Goal: Task Accomplishment & Management: Use online tool/utility

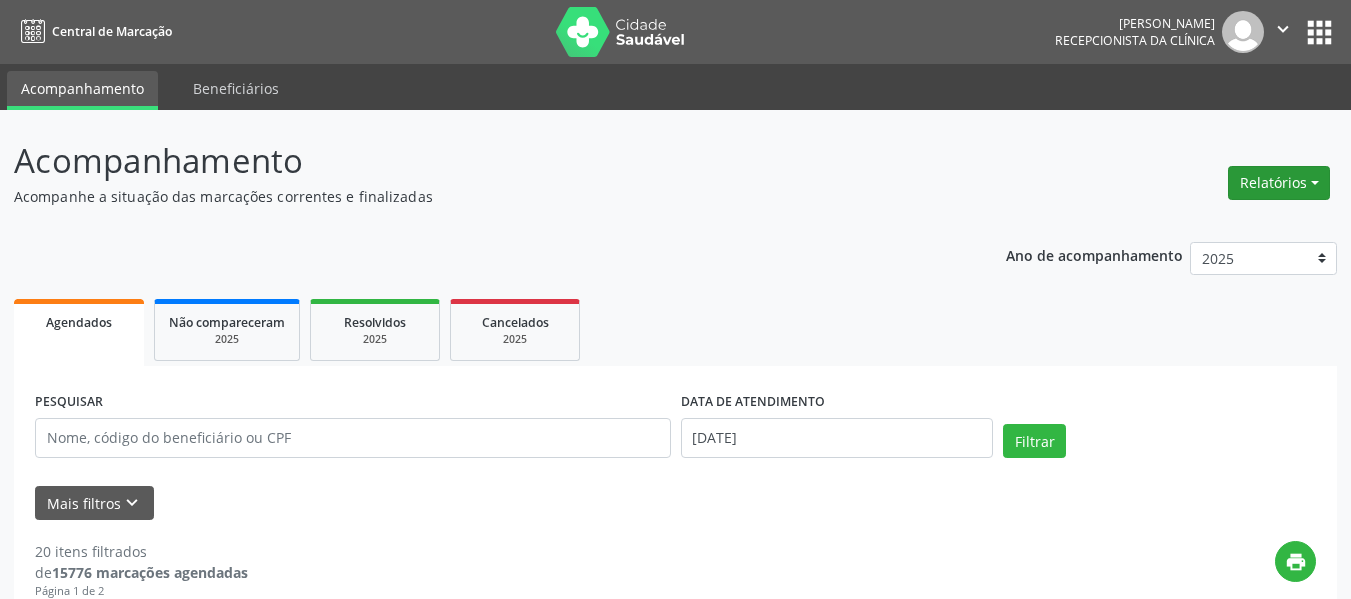
click at [1306, 180] on button "Relatórios" at bounding box center [1279, 183] width 102 height 34
click at [1190, 230] on link "Agendamentos" at bounding box center [1223, 226] width 215 height 28
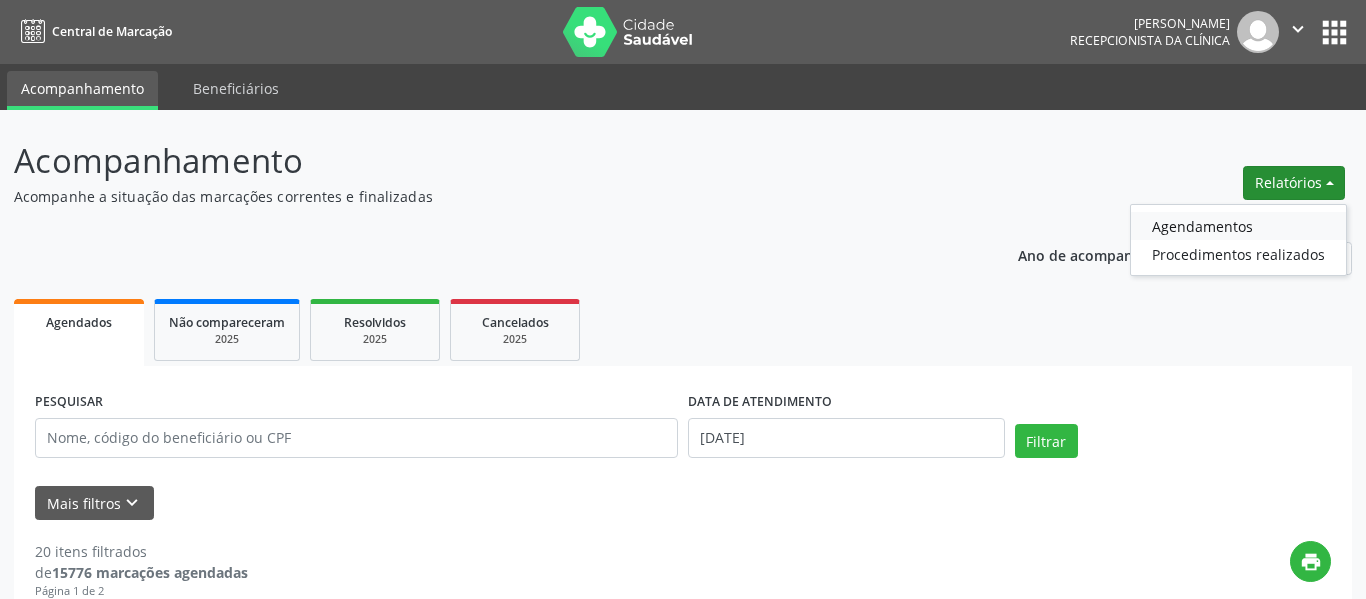
select select "7"
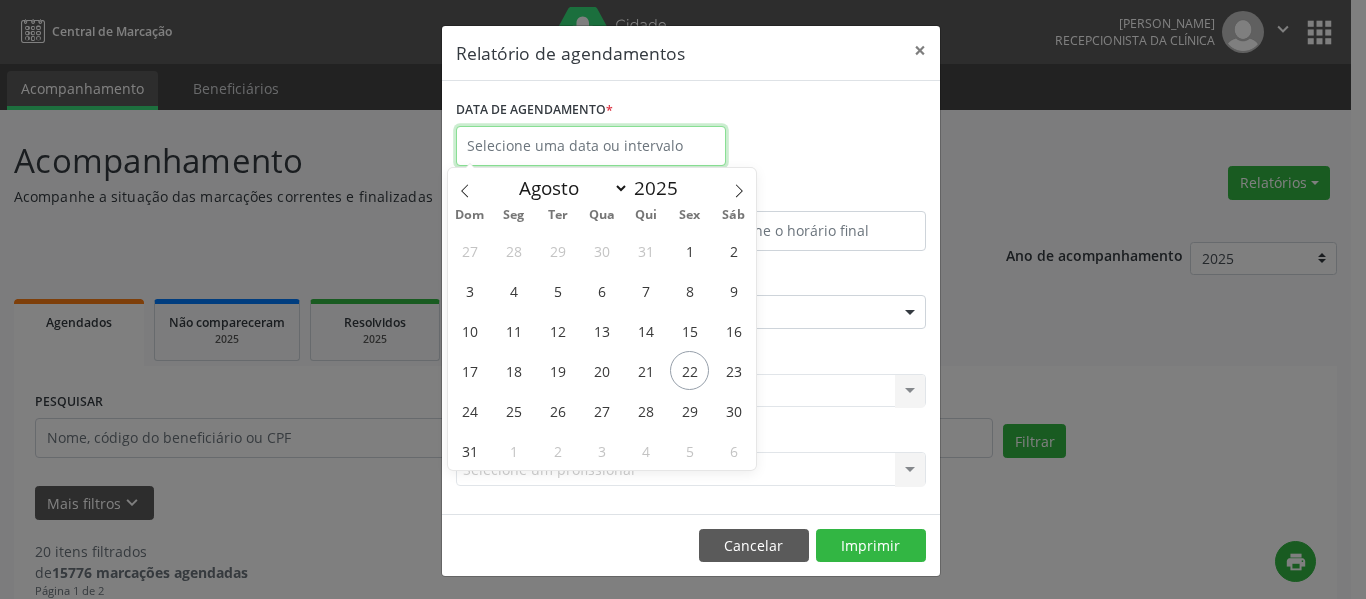
click at [651, 157] on input "text" at bounding box center [591, 146] width 270 height 40
click at [692, 369] on span "22" at bounding box center [689, 370] width 39 height 39
type input "[DATE]"
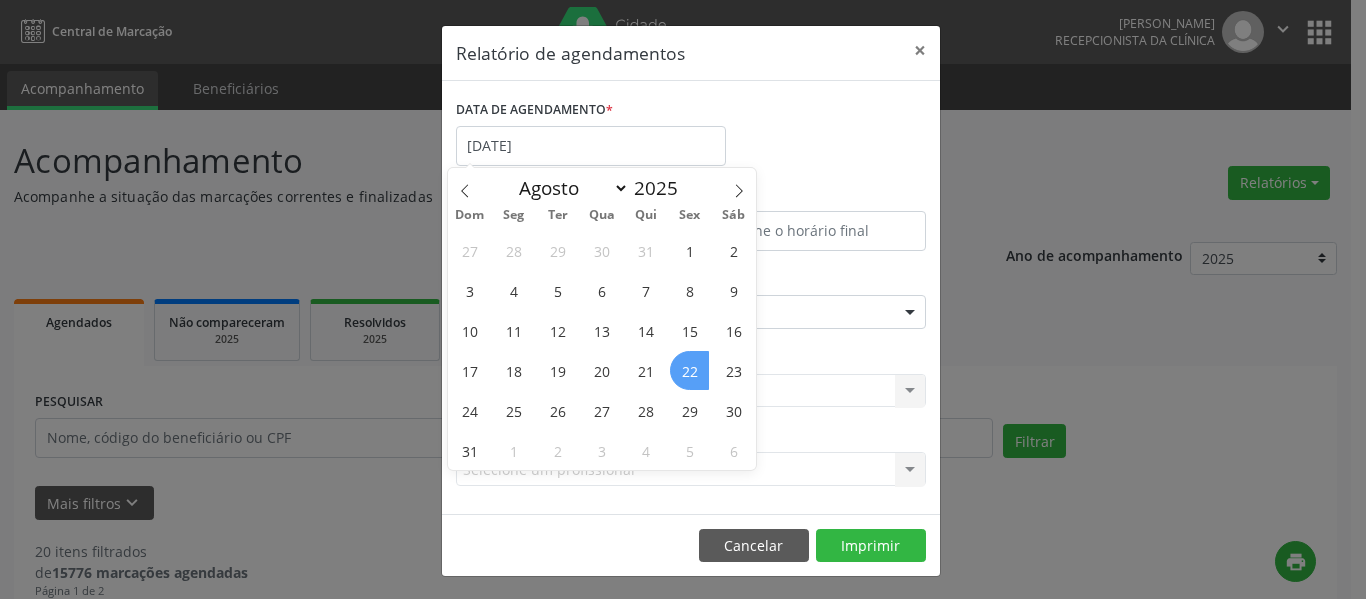
click at [692, 369] on span "22" at bounding box center [689, 370] width 39 height 39
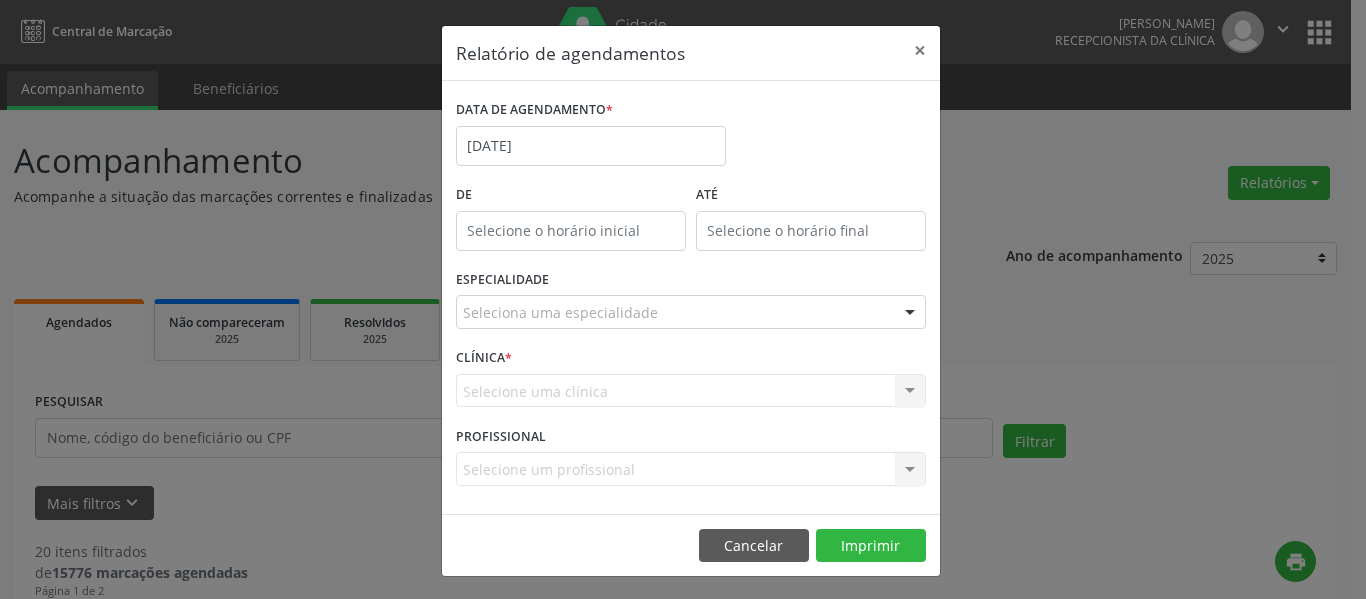
click at [692, 369] on div "CLÍNICA * Selecione uma clínica Nenhum resultado encontrado para: " " Não há ne…" at bounding box center [691, 382] width 480 height 78
click at [527, 217] on input "12:00" at bounding box center [571, 231] width 230 height 40
click at [590, 285] on span at bounding box center [592, 284] width 14 height 20
type input "11:00"
type input "11"
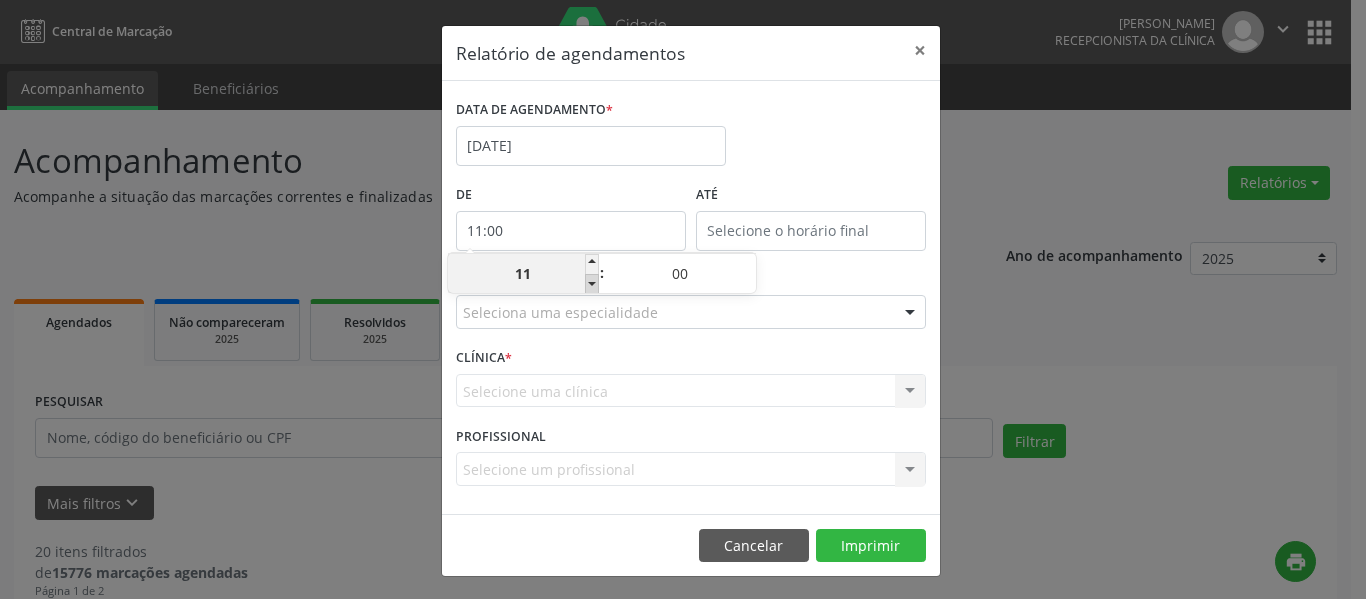
click at [590, 285] on span at bounding box center [592, 284] width 14 height 20
type input "10:00"
type input "10"
click at [590, 285] on span at bounding box center [592, 284] width 14 height 20
type input "09:00"
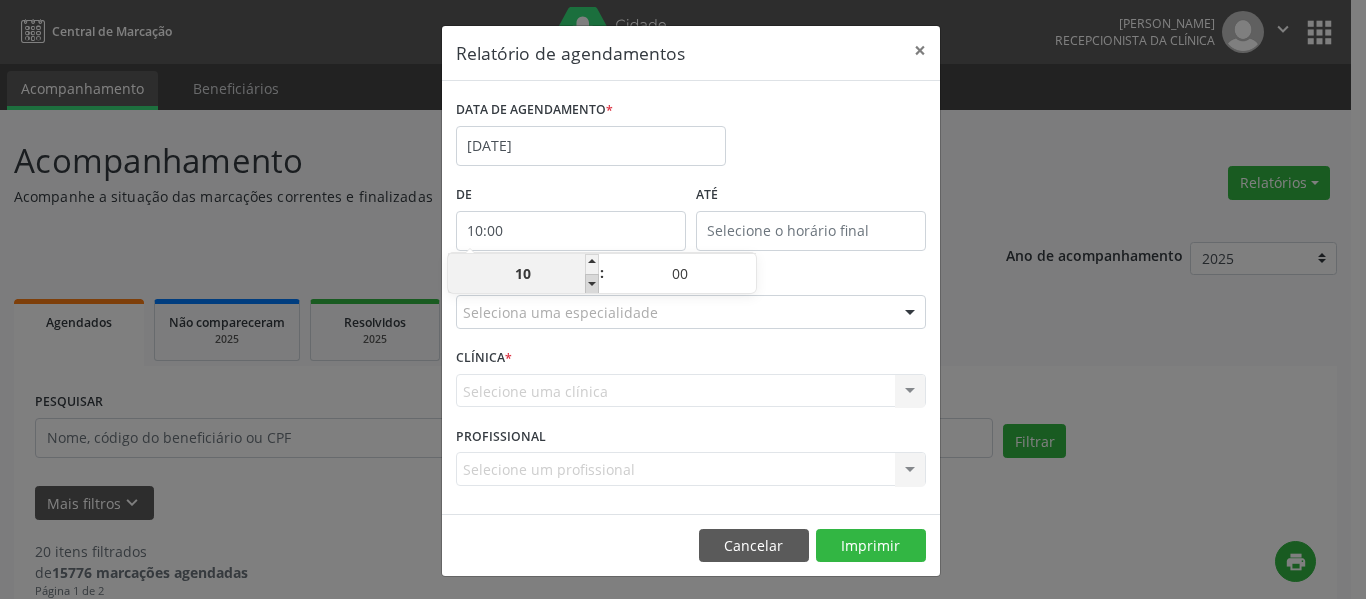
type input "09"
click at [590, 285] on span at bounding box center [592, 284] width 14 height 20
type input "08:00"
type input "08"
click at [590, 285] on span at bounding box center [592, 284] width 14 height 20
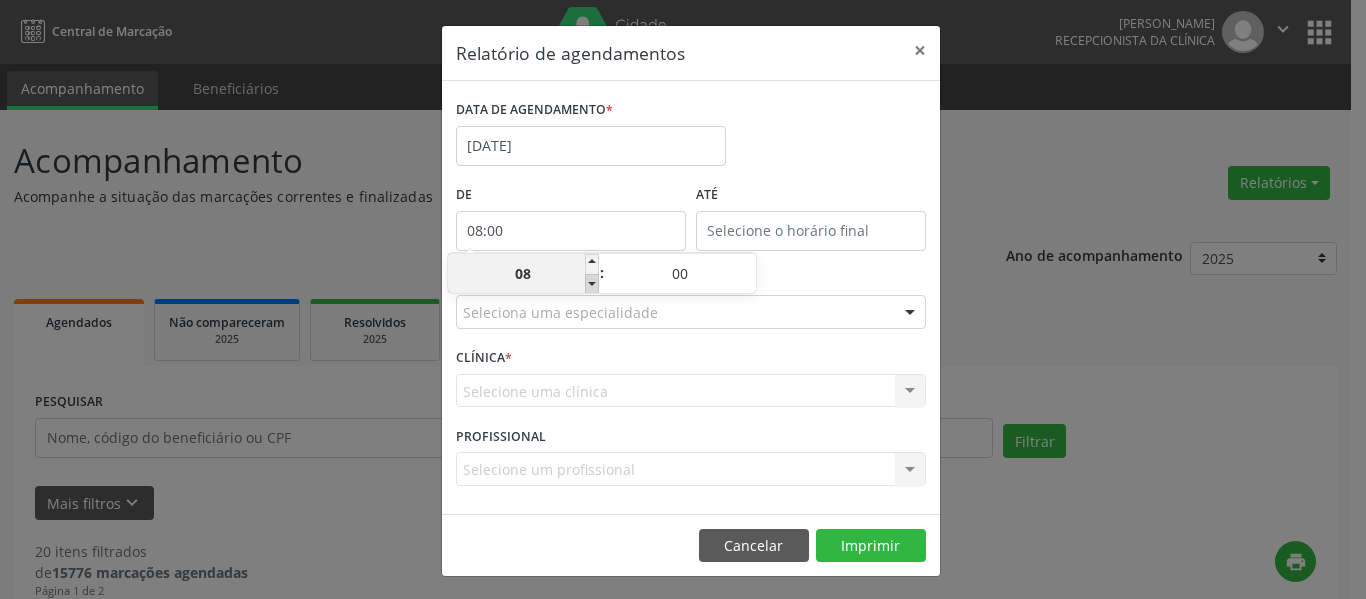
type input "07:00"
type input "07"
click at [590, 285] on span at bounding box center [592, 284] width 14 height 20
type input "06:00"
type input "06"
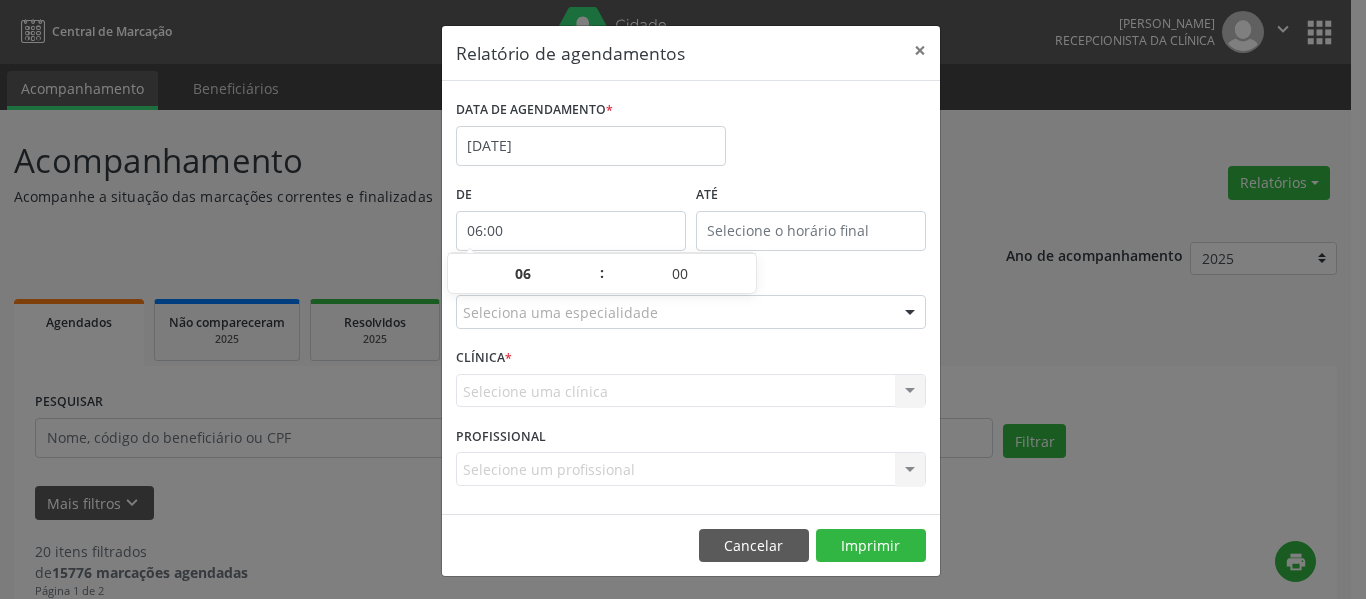
click at [805, 137] on div "DATA DE AGENDAMENTO * [DATE]" at bounding box center [691, 137] width 480 height 85
click at [852, 229] on input "12:00" at bounding box center [811, 231] width 230 height 40
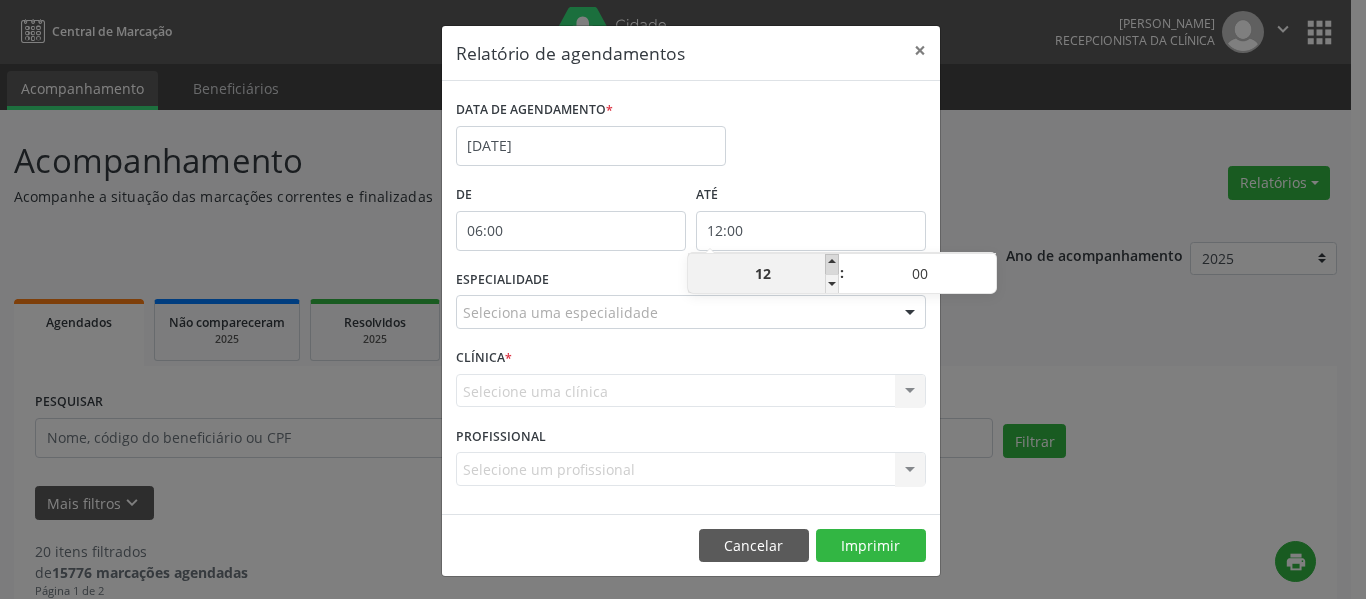
click at [832, 259] on span at bounding box center [832, 264] width 14 height 20
type input "13:00"
type input "13"
click at [832, 259] on span at bounding box center [832, 264] width 14 height 20
type input "14:00"
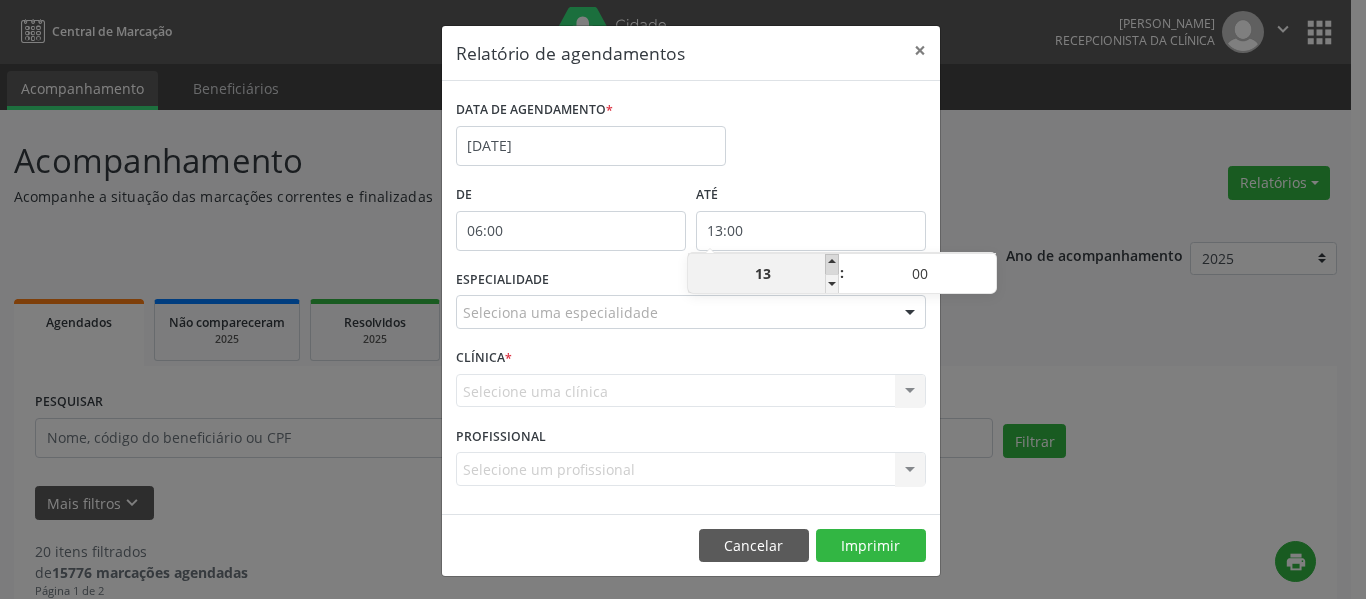
type input "14"
click at [832, 259] on span at bounding box center [832, 264] width 14 height 20
type input "15:00"
type input "15"
click at [832, 259] on span at bounding box center [832, 264] width 14 height 20
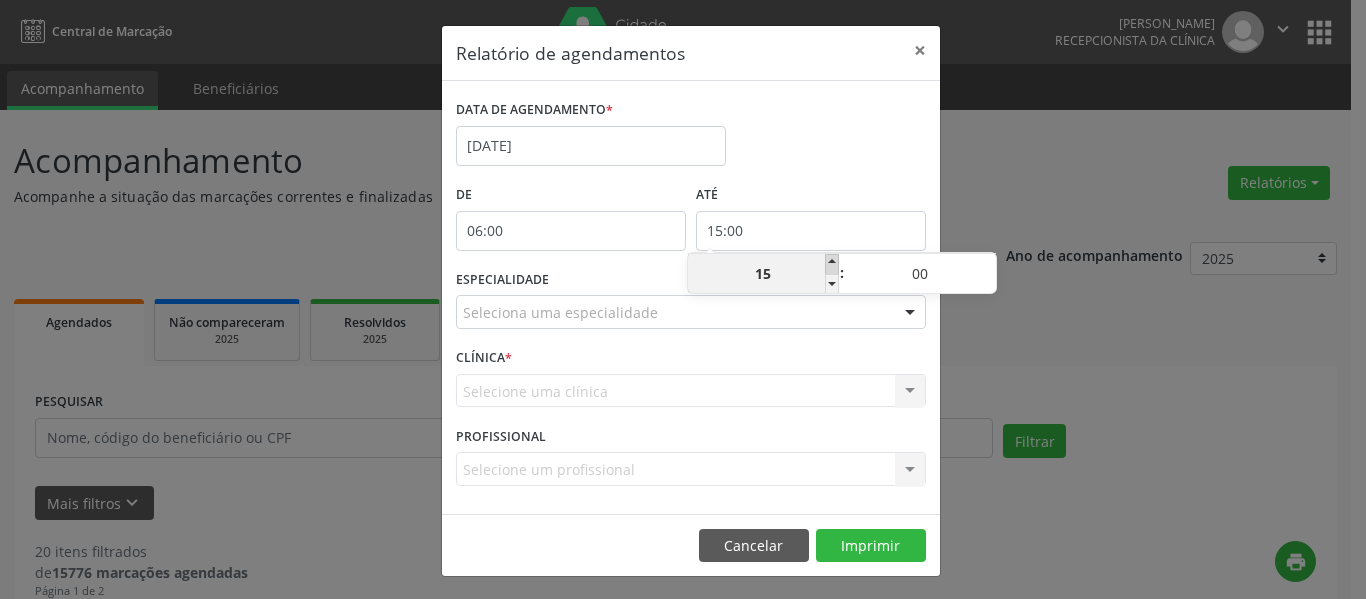
type input "16:00"
type input "16"
click at [832, 259] on span at bounding box center [832, 264] width 14 height 20
type input "17:00"
type input "17"
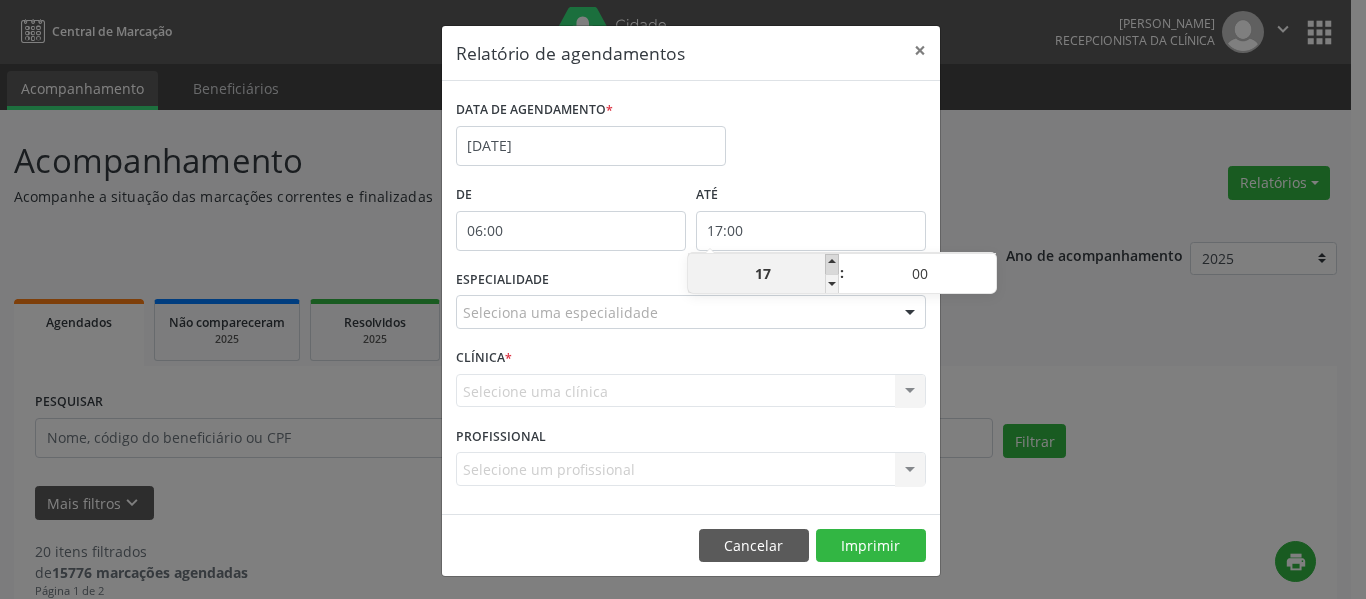
click at [832, 259] on span at bounding box center [832, 264] width 14 height 20
type input "18:00"
type input "18"
click at [832, 261] on span at bounding box center [832, 264] width 14 height 20
type input "19:00"
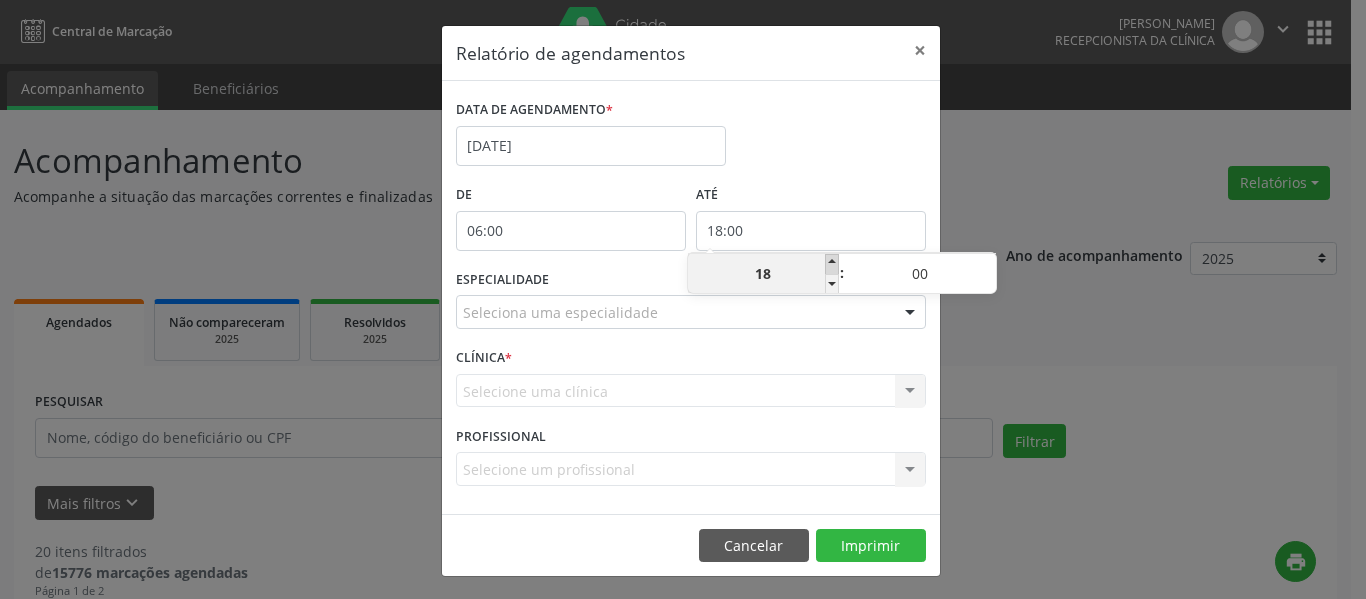
type input "19"
click at [832, 261] on span at bounding box center [832, 264] width 14 height 20
type input "20:00"
type input "20"
click at [844, 174] on div "DATA DE AGENDAMENTO * [DATE]" at bounding box center [691, 137] width 480 height 85
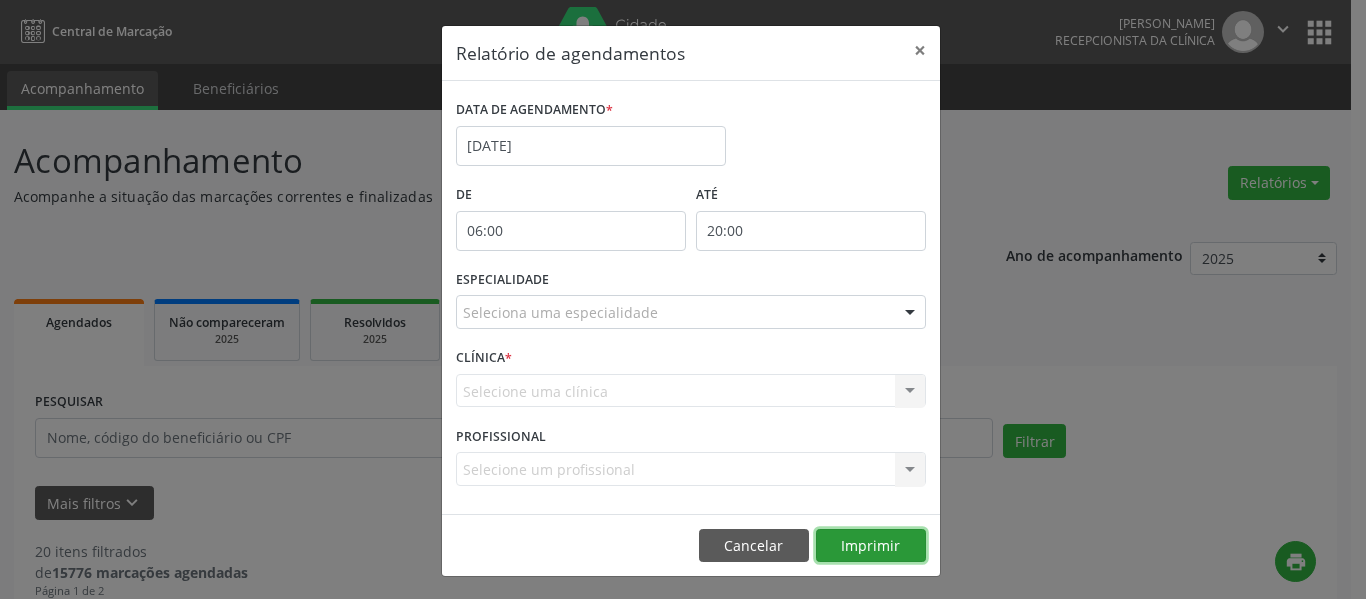
click at [869, 544] on button "Imprimir" at bounding box center [871, 546] width 110 height 34
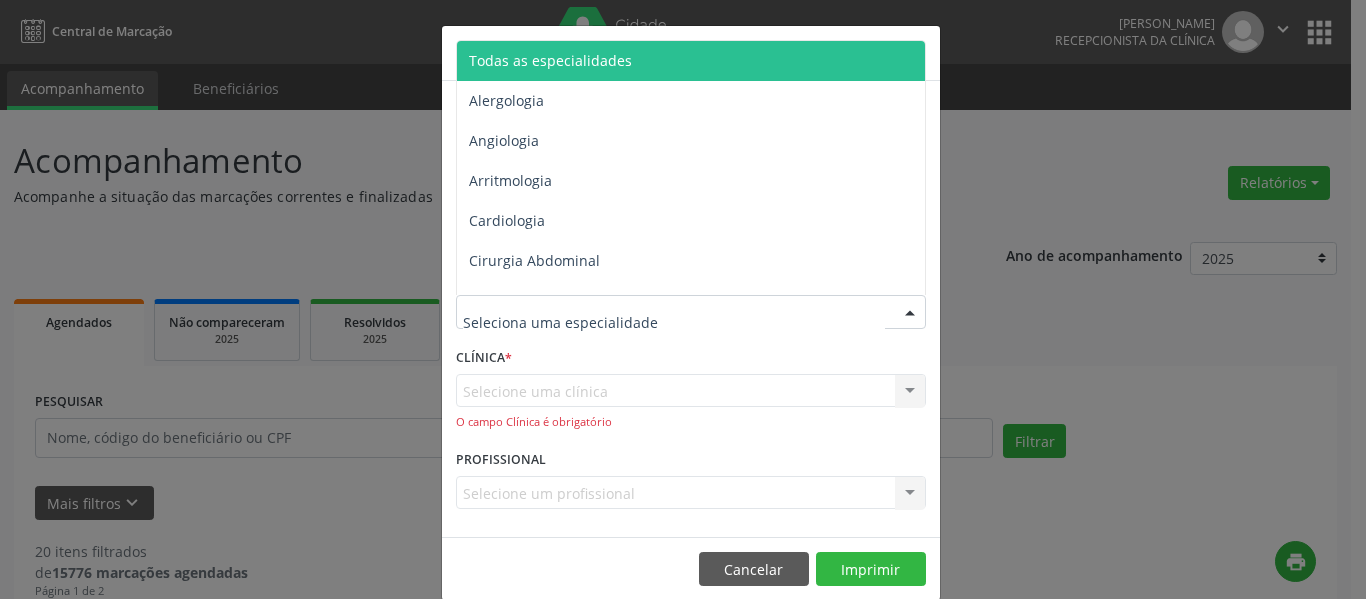
click at [798, 319] on div at bounding box center [691, 312] width 470 height 34
click at [619, 52] on span "Todas as especialidades" at bounding box center [692, 61] width 471 height 40
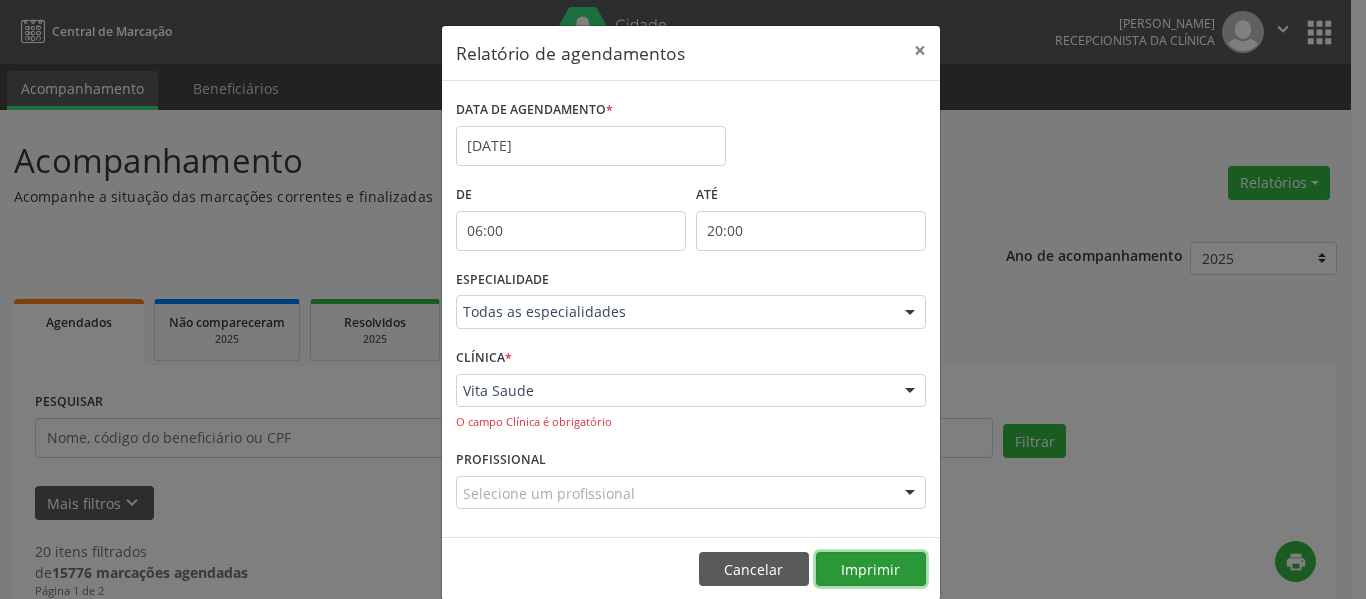
click at [888, 572] on button "Imprimir" at bounding box center [871, 569] width 110 height 34
